Goal: Task Accomplishment & Management: Complete application form

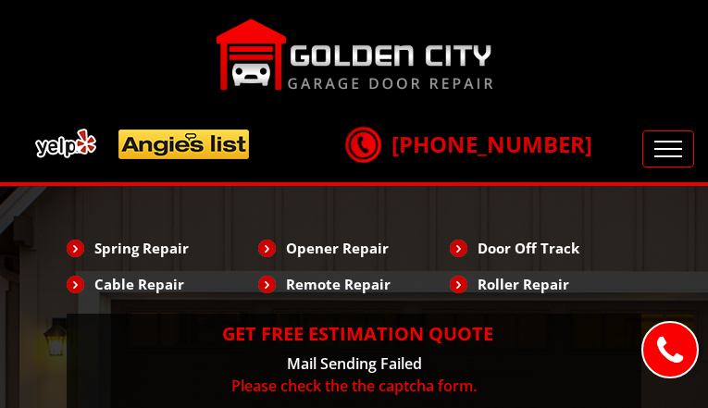
type input "IfvLhPdCID"
type input "6498099004"
type input "[EMAIL_ADDRESS][DOMAIN_NAME]"
type input "jFNekatMvso"
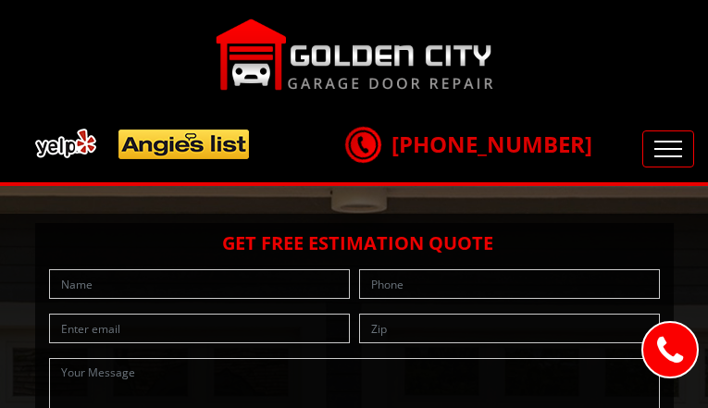
type input "DEAavpLoruCbbWkl"
type input "8551863545"
type input "[EMAIL_ADDRESS][DOMAIN_NAME]"
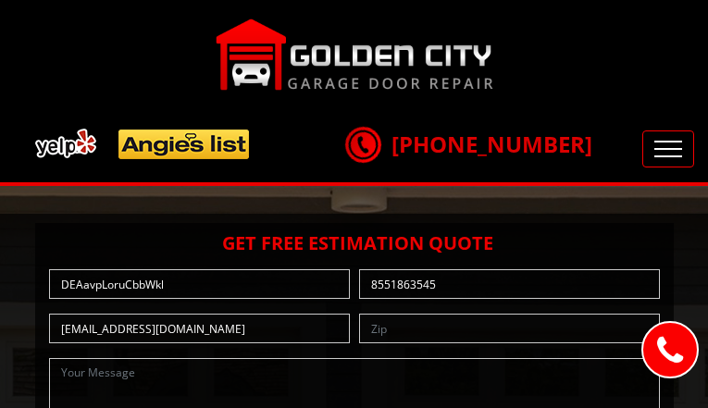
type input "zANWRrrA"
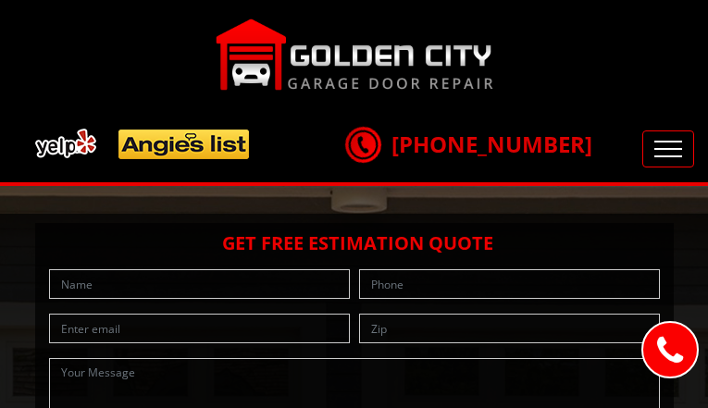
type input "dUYfWmsQQ"
type input "7194057132"
type input "[EMAIL_ADDRESS][DOMAIN_NAME]"
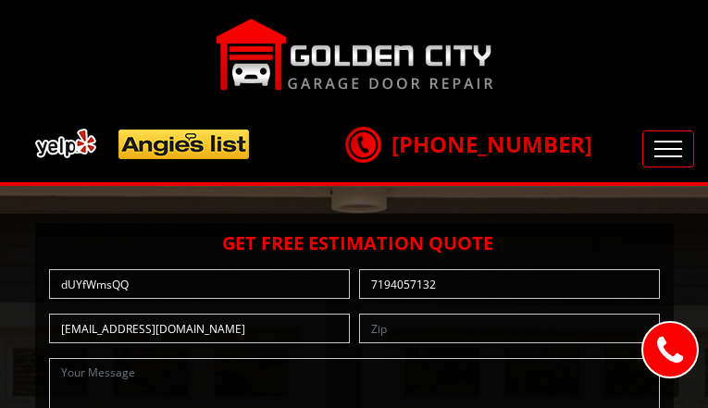
type input "SKUdgglgeXctYxx"
